Goal: Find specific page/section: Find specific page/section

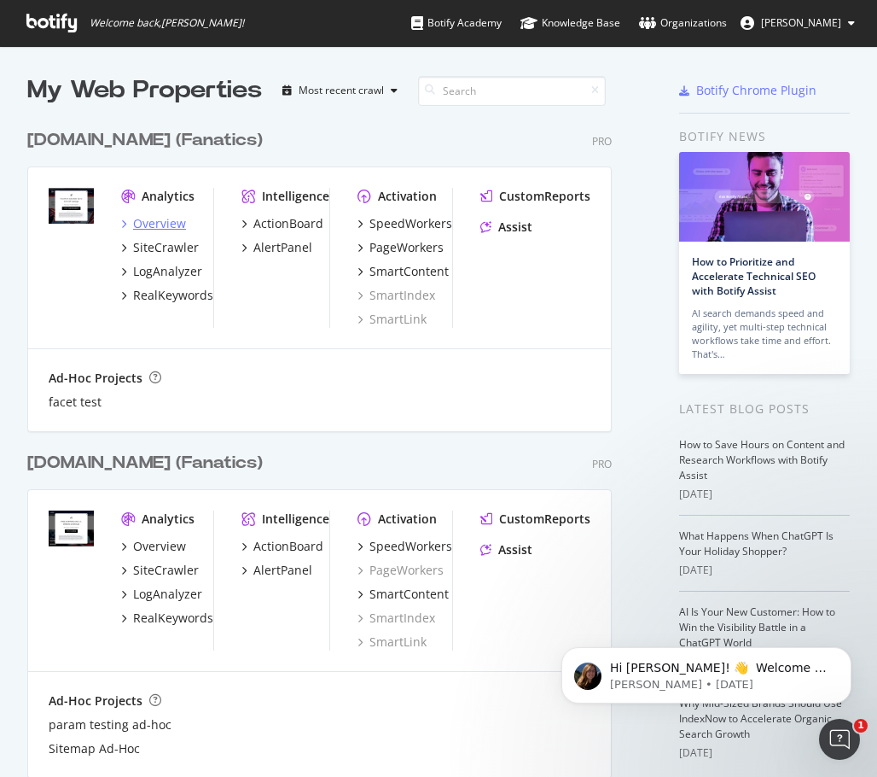
click at [133, 223] on div "Overview" at bounding box center [153, 223] width 65 height 17
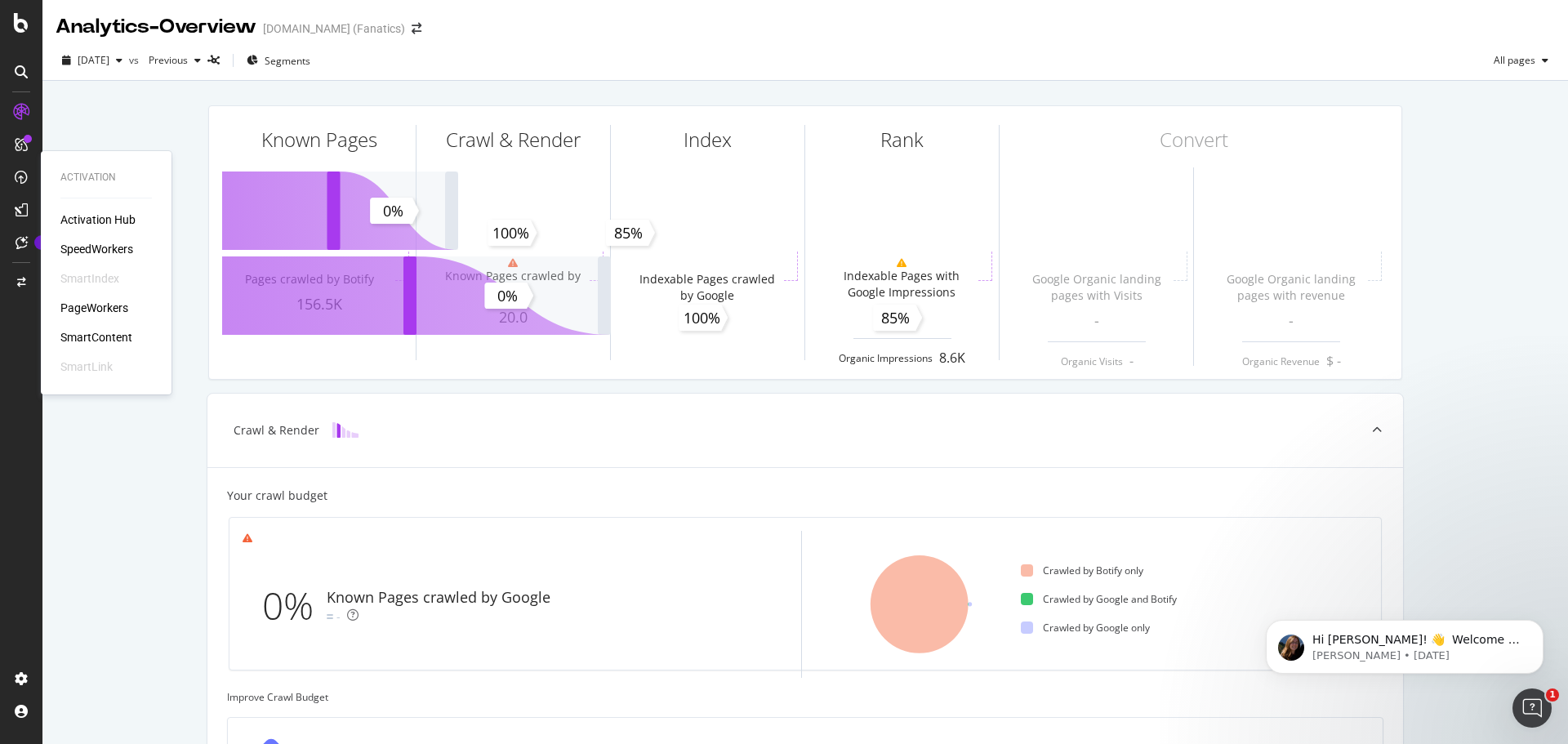
click at [87, 244] on div "SpeedWorkers" at bounding box center [97, 249] width 73 height 16
